Goal: Entertainment & Leisure: Consume media (video, audio)

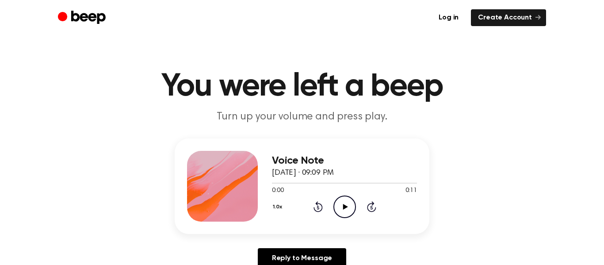
click at [342, 208] on icon "Play Audio" at bounding box center [344, 206] width 23 height 23
click at [344, 212] on icon "Play Audio" at bounding box center [344, 206] width 23 height 23
click at [347, 205] on icon "Play Audio" at bounding box center [344, 206] width 23 height 23
click at [348, 203] on icon "Play Audio" at bounding box center [344, 206] width 23 height 23
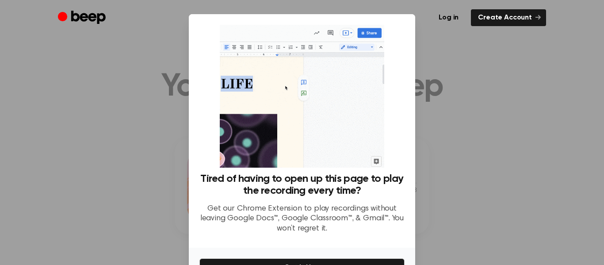
click at [451, 198] on div at bounding box center [302, 132] width 604 height 265
click at [502, 175] on div at bounding box center [302, 132] width 604 height 265
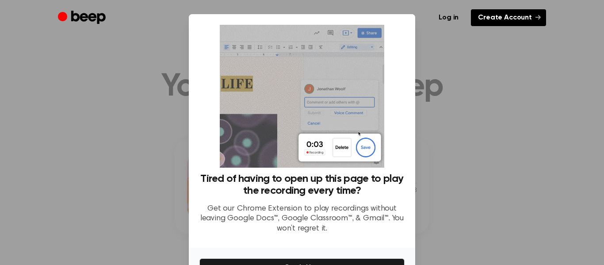
click at [523, 16] on link "Create Account" at bounding box center [508, 17] width 75 height 17
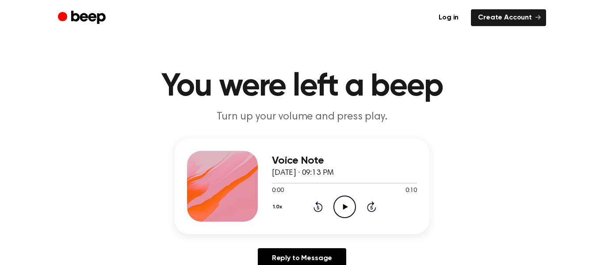
click at [343, 206] on icon at bounding box center [345, 207] width 5 height 6
click at [344, 204] on icon "Play Audio" at bounding box center [344, 206] width 23 height 23
click at [342, 210] on icon "Play Audio" at bounding box center [344, 206] width 23 height 23
click at [342, 199] on icon "Play Audio" at bounding box center [344, 206] width 23 height 23
click at [336, 210] on icon "Play Audio" at bounding box center [344, 206] width 23 height 23
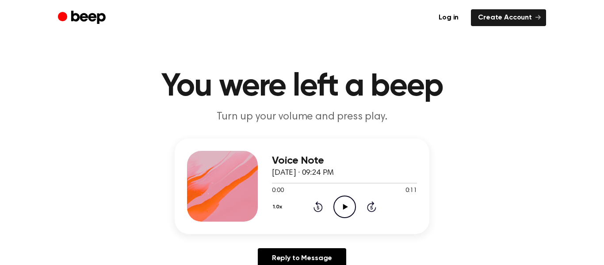
click at [343, 202] on icon "Play Audio" at bounding box center [344, 206] width 23 height 23
click at [350, 203] on icon "Play Audio" at bounding box center [344, 206] width 23 height 23
click at [344, 214] on icon "Play Audio" at bounding box center [344, 206] width 23 height 23
